Goal: Information Seeking & Learning: Check status

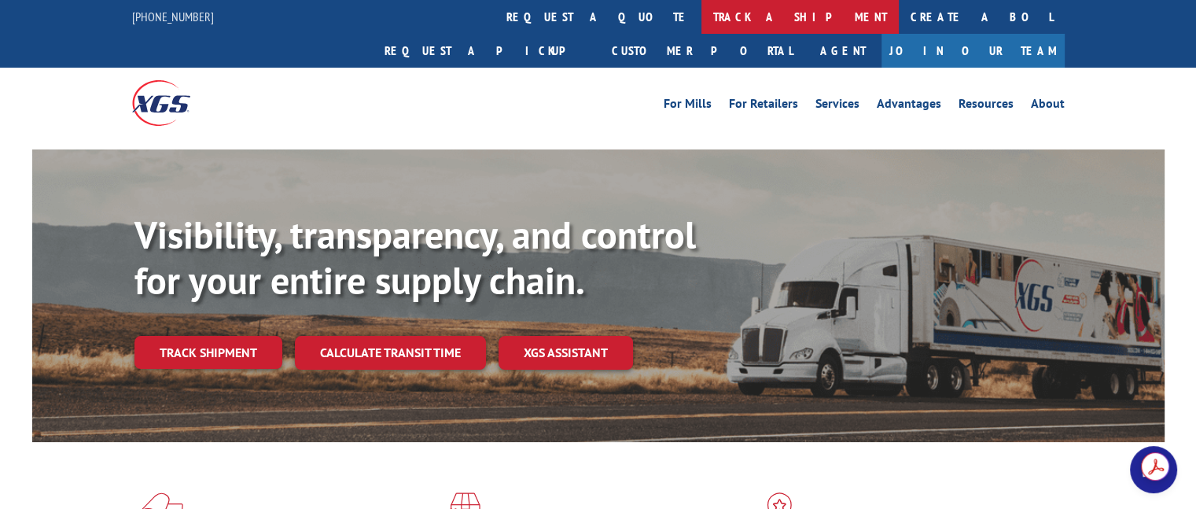
click at [702, 20] on link "track a shipment" at bounding box center [800, 17] width 197 height 34
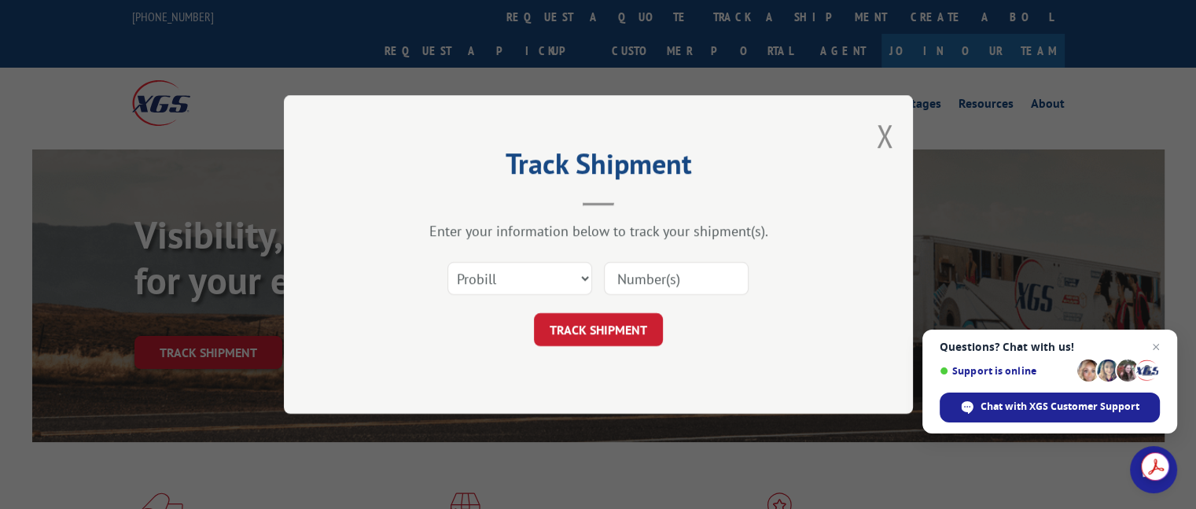
click at [642, 276] on input at bounding box center [676, 278] width 145 height 33
click at [581, 280] on select "Select category... Probill BOL PO" at bounding box center [520, 278] width 145 height 33
select select "bol"
click at [448, 262] on select "Select category... Probill BOL PO" at bounding box center [520, 278] width 145 height 33
click at [624, 287] on input at bounding box center [676, 278] width 145 height 33
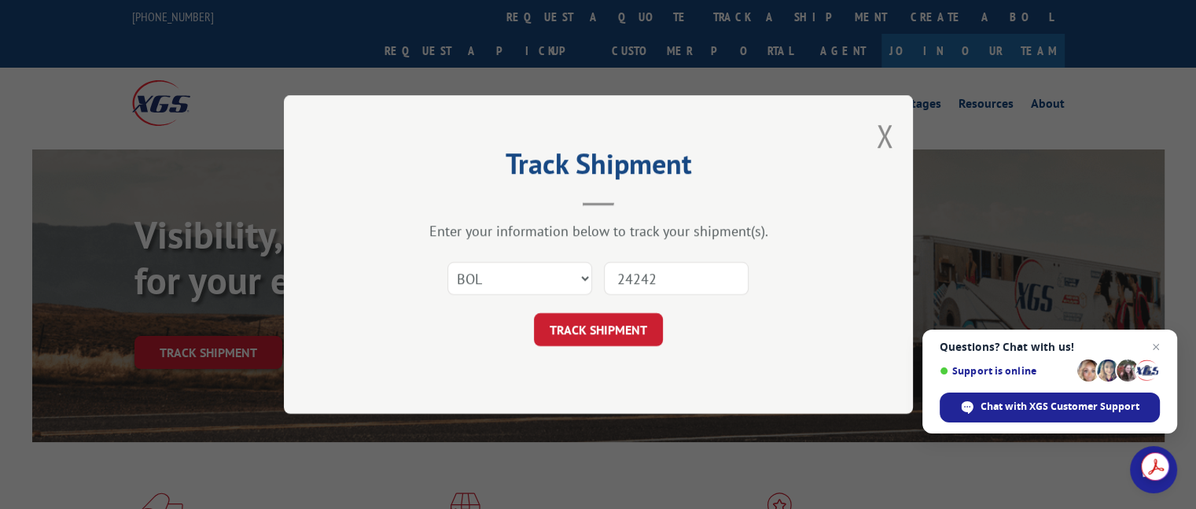
type input "242421"
click button "TRACK SHIPMENT" at bounding box center [598, 329] width 129 height 33
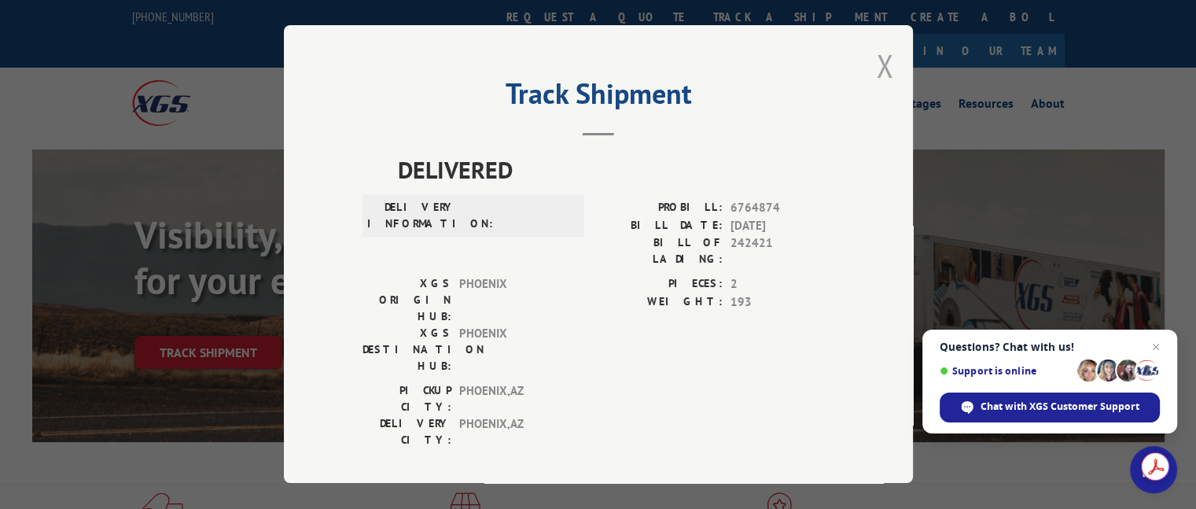
click at [879, 64] on button "Close modal" at bounding box center [884, 66] width 17 height 42
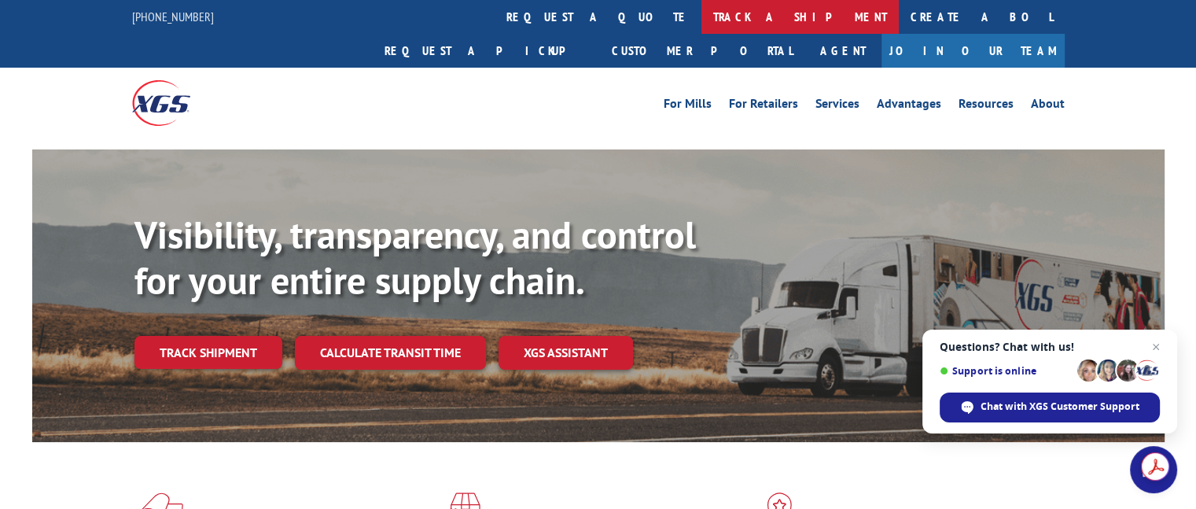
click at [702, 10] on link "track a shipment" at bounding box center [800, 17] width 197 height 34
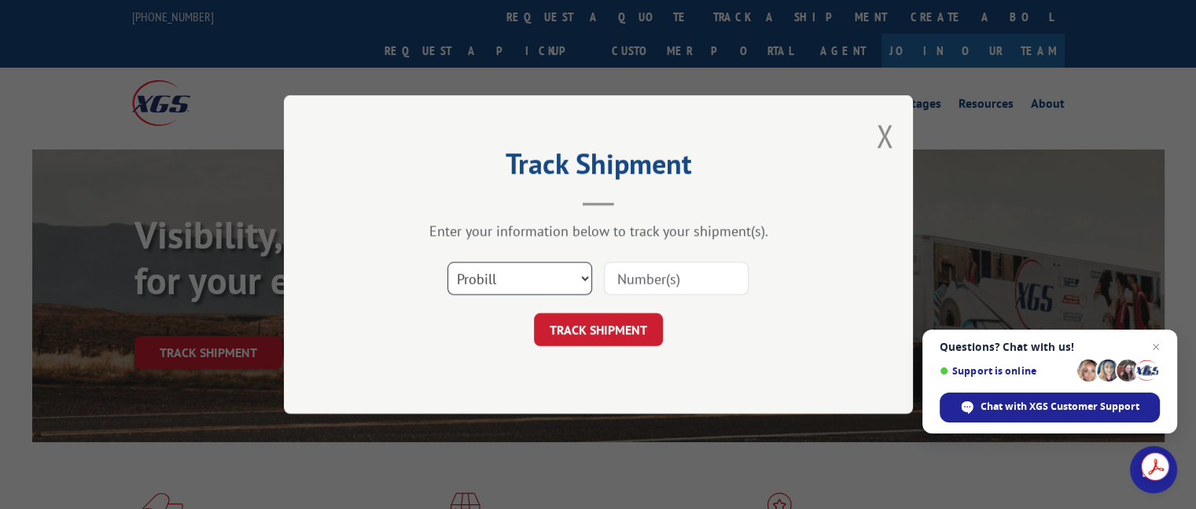
click at [579, 274] on select "Select category... Probill BOL PO" at bounding box center [520, 278] width 145 height 33
select select "bol"
click at [448, 262] on select "Select category... Probill BOL PO" at bounding box center [520, 278] width 145 height 33
click at [640, 282] on input at bounding box center [676, 278] width 145 height 33
type input "242421"
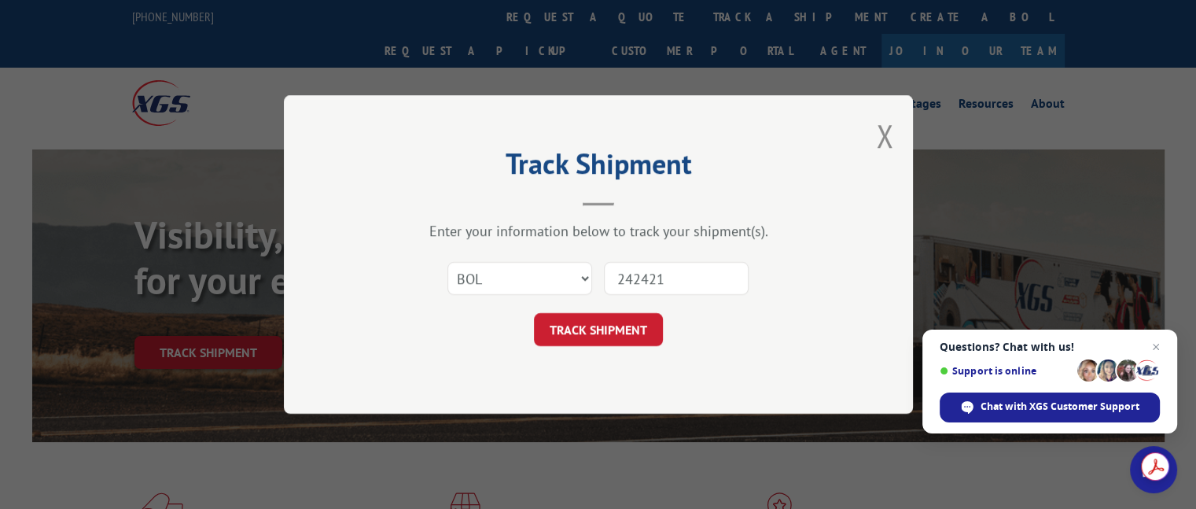
click at [832, 227] on div "Enter your information below to track your shipment(s)." at bounding box center [599, 231] width 472 height 18
click at [584, 333] on button "TRACK SHIPMENT" at bounding box center [598, 329] width 129 height 33
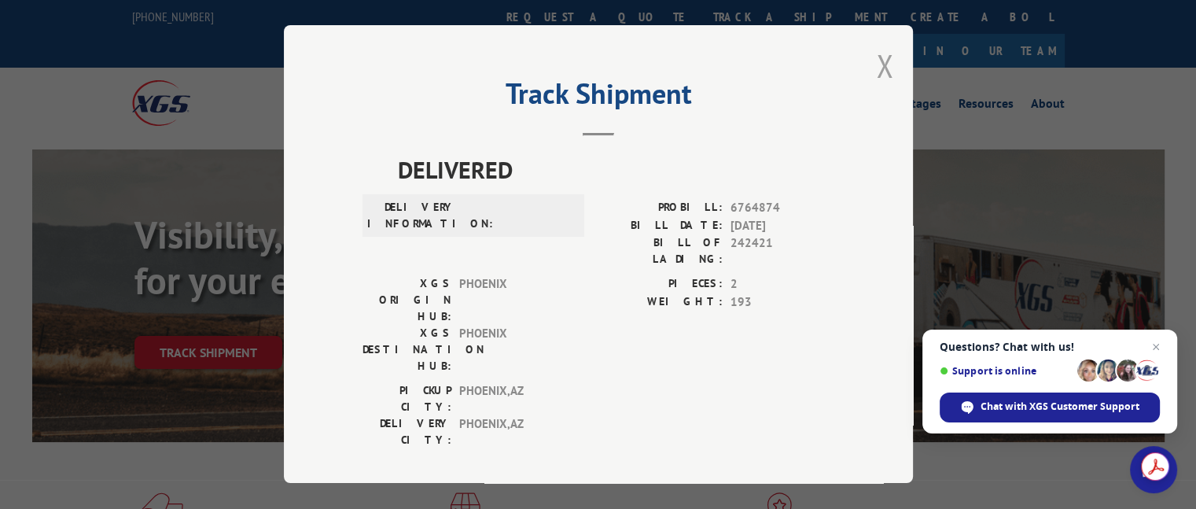
click at [878, 66] on button "Close modal" at bounding box center [884, 66] width 17 height 42
